Goal: Information Seeking & Learning: Learn about a topic

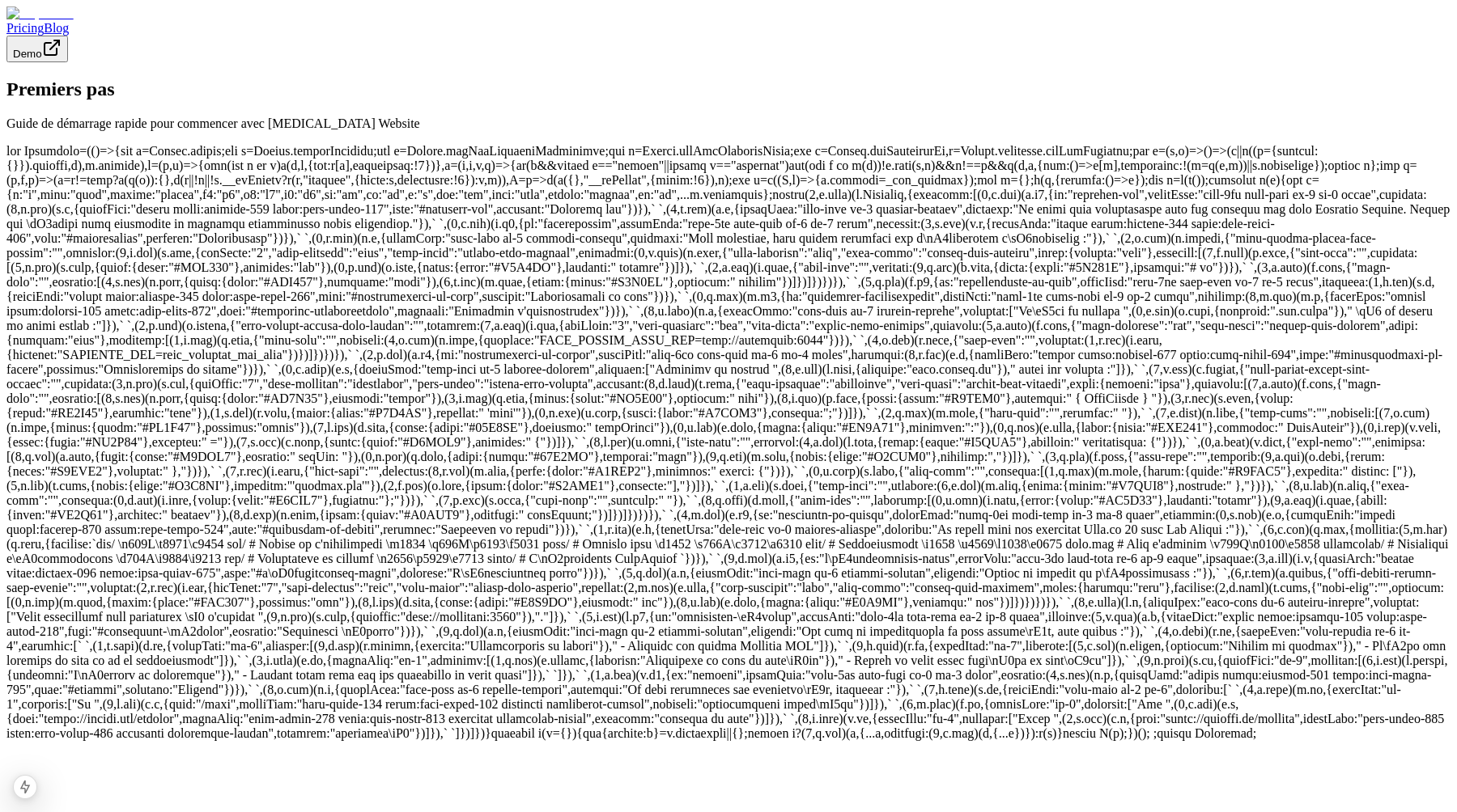
click at [935, 368] on div at bounding box center [728, 442] width 1444 height 597
